Goal: Task Accomplishment & Management: Use online tool/utility

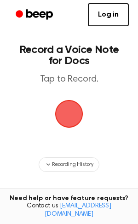
click at [72, 126] on span "button" at bounding box center [69, 114] width 26 height 26
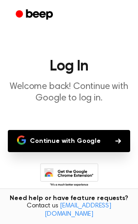
click at [97, 139] on button "Continue with Google" at bounding box center [69, 141] width 123 height 22
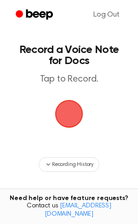
click at [68, 124] on span "button" at bounding box center [69, 114] width 26 height 26
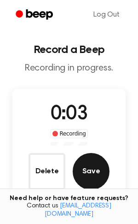
click at [81, 174] on button "Save" at bounding box center [91, 171] width 37 height 37
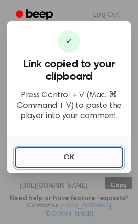
click at [102, 149] on button "OK" at bounding box center [69, 157] width 109 height 20
